Goal: Information Seeking & Learning: Learn about a topic

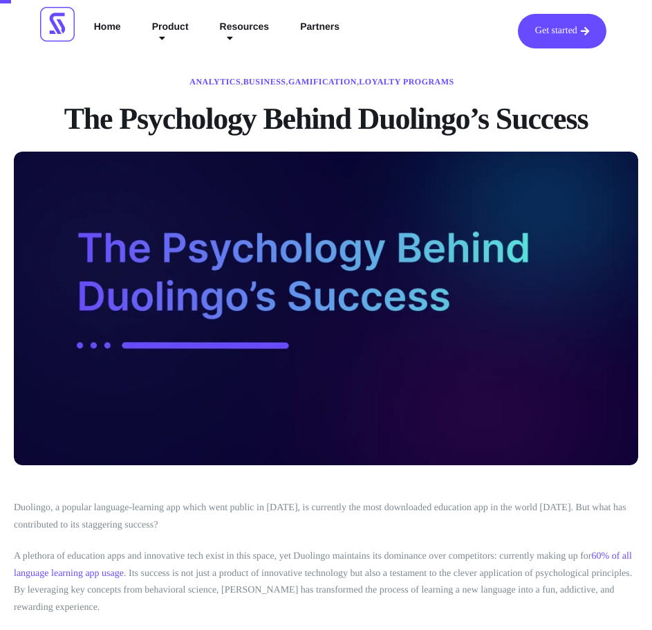
scroll to position [48, 0]
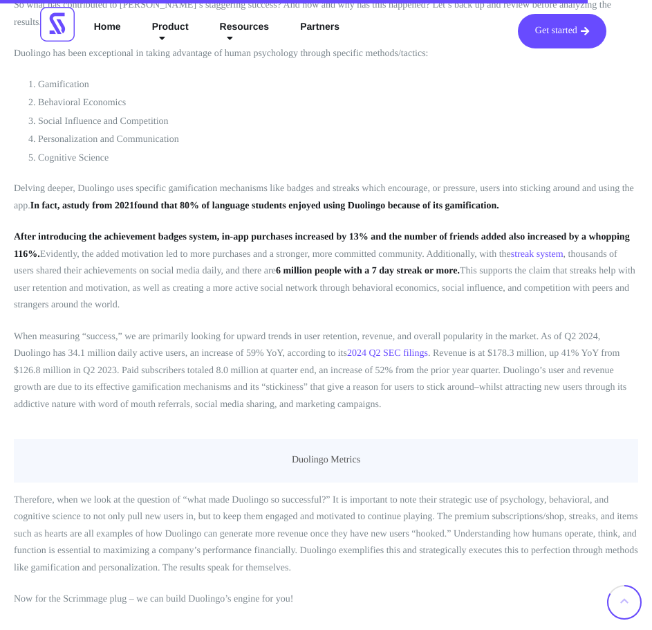
scroll to position [4215, 0]
